Goal: Information Seeking & Learning: Learn about a topic

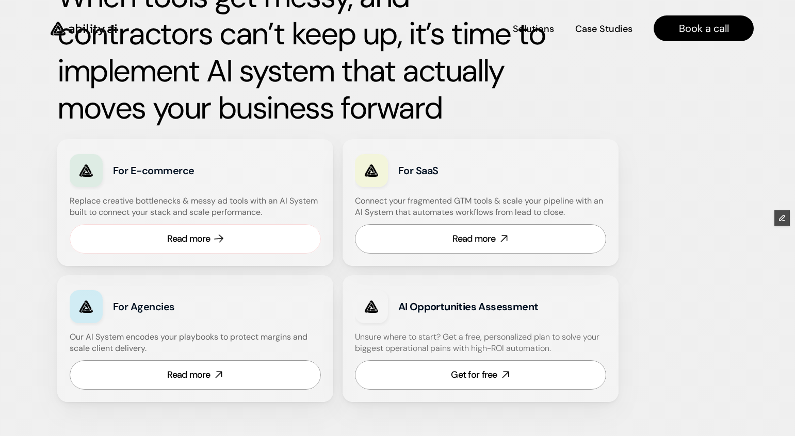
scroll to position [546, 0]
click at [207, 238] on div "Read more" at bounding box center [188, 239] width 43 height 13
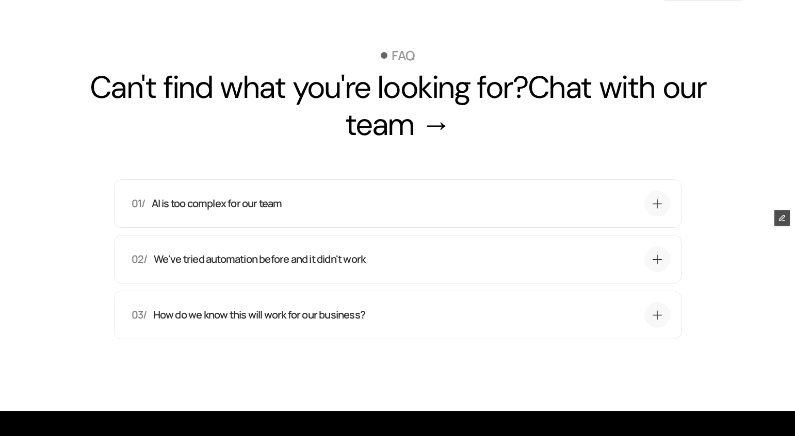
click at [265, 328] on div "03/ How do we know this will work for our business?" at bounding box center [400, 315] width 538 height 26
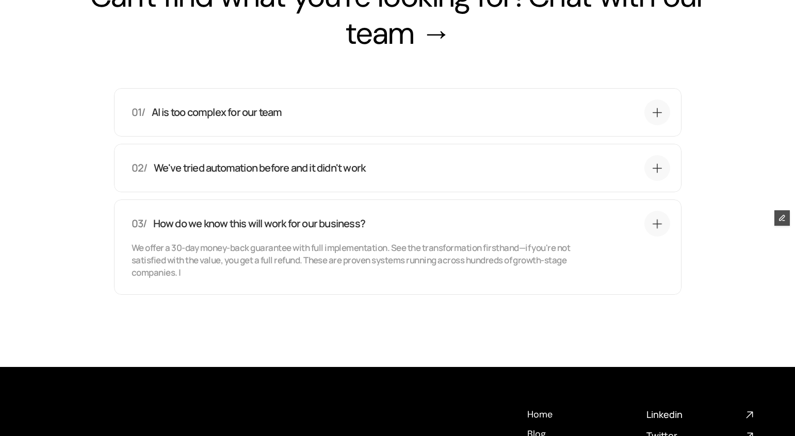
scroll to position [3996, 0]
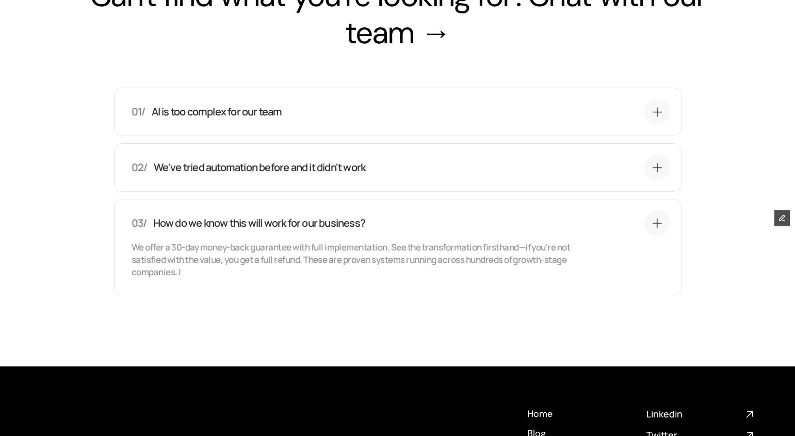
click at [192, 230] on div "03/ How do we know this will work for our business? We offer a 30-day money-bac…" at bounding box center [397, 246] width 567 height 95
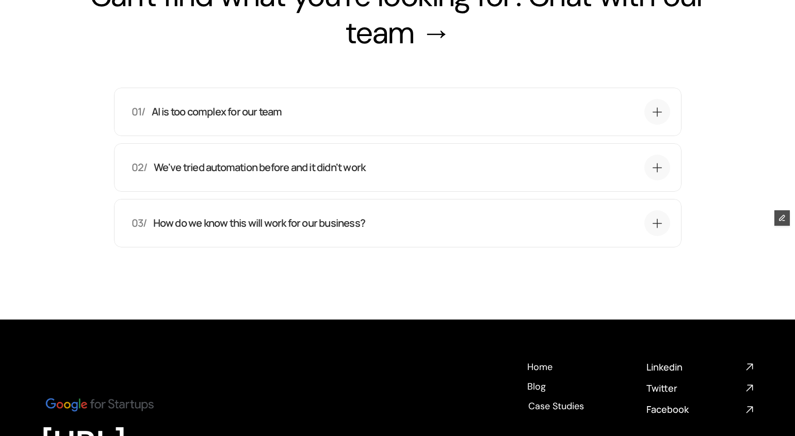
click at [196, 175] on p "We've tried automation before and it didn't work" at bounding box center [259, 167] width 212 height 14
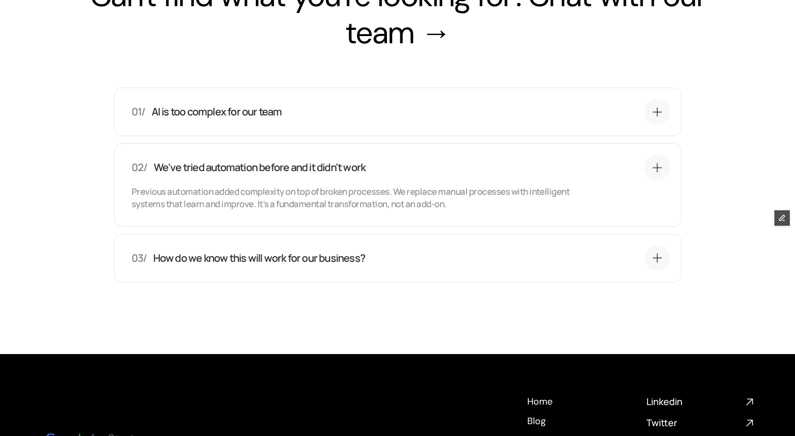
click at [214, 119] on p "AI is too complex for our team" at bounding box center [216, 112] width 130 height 14
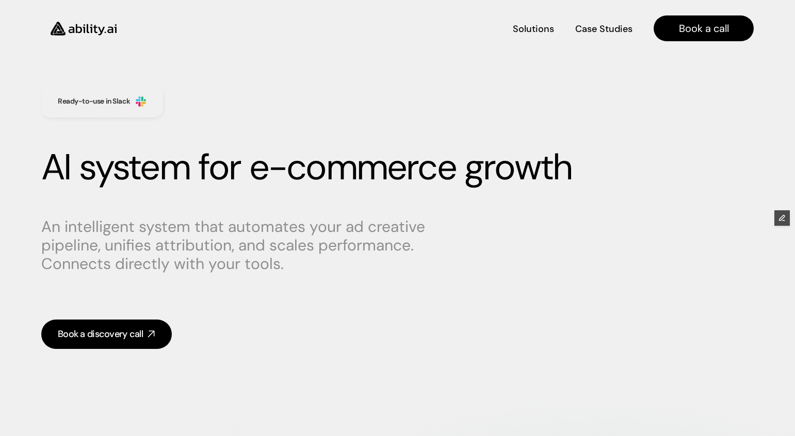
scroll to position [0, 0]
click at [75, 25] on img at bounding box center [83, 28] width 85 height 32
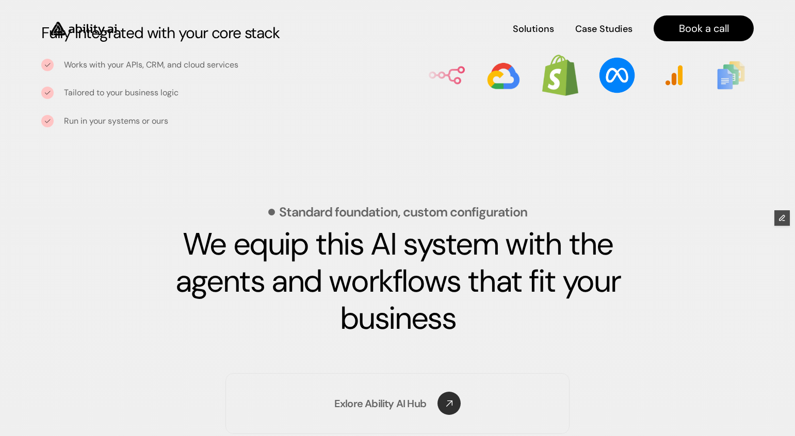
scroll to position [1334, 0]
click at [84, 27] on img at bounding box center [83, 28] width 85 height 32
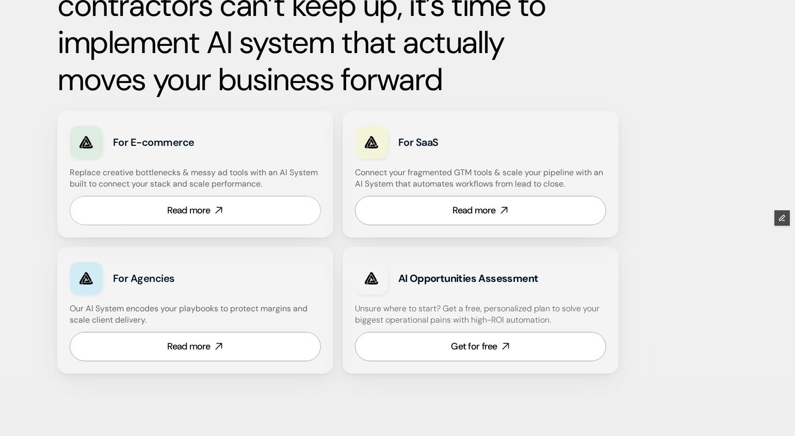
scroll to position [557, 0]
click at [170, 219] on link "Read more" at bounding box center [195, 209] width 251 height 29
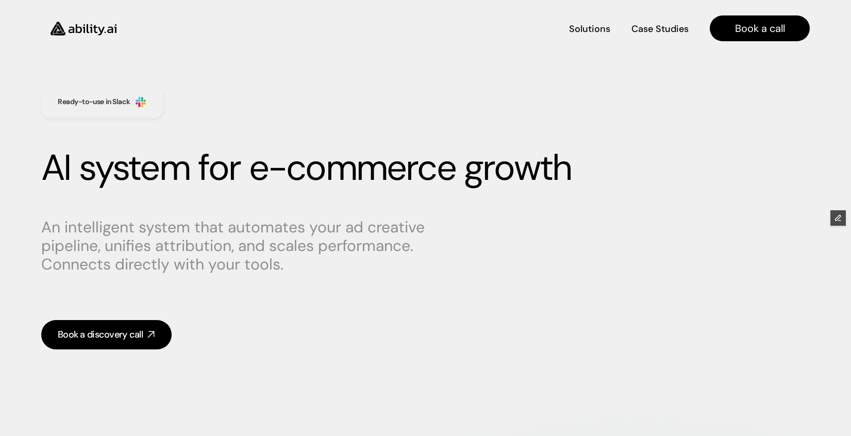
click at [98, 25] on img at bounding box center [83, 28] width 85 height 32
click at [75, 29] on img at bounding box center [83, 28] width 85 height 32
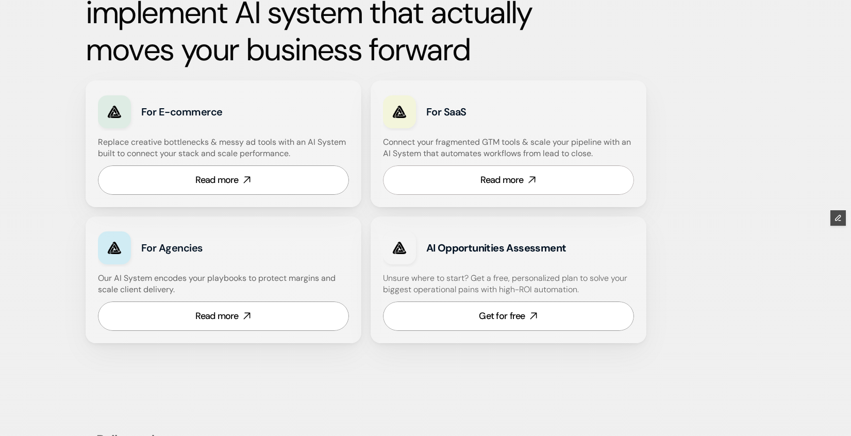
click at [444, 190] on link "Read more" at bounding box center [508, 180] width 251 height 29
